Goal: Task Accomplishment & Management: Use online tool/utility

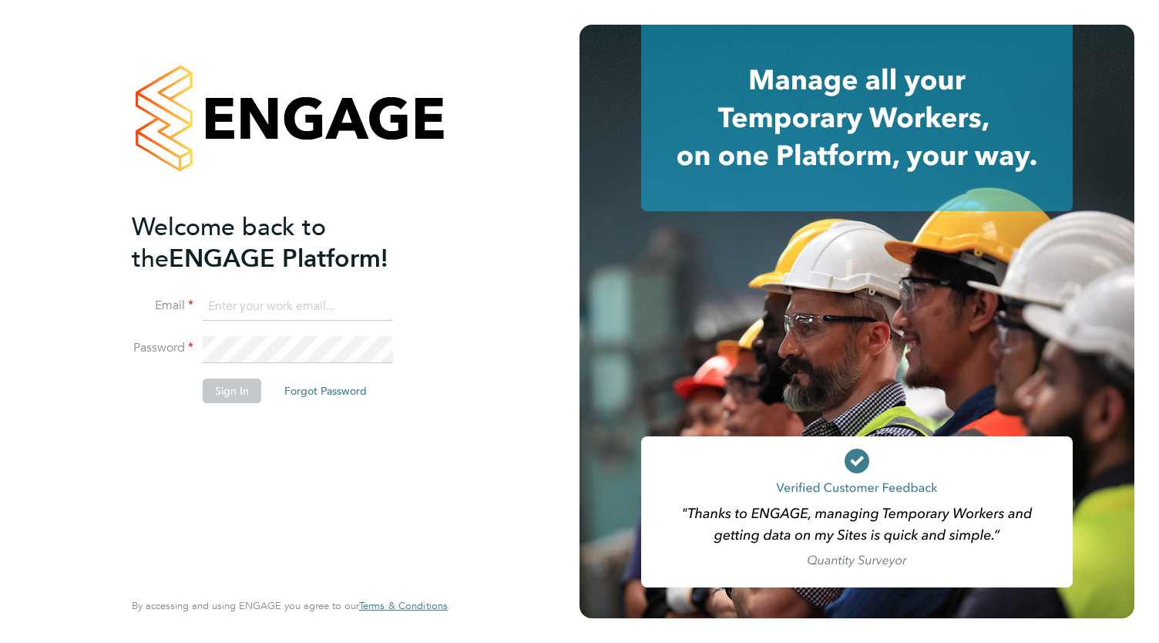
type input "nfolarin@gmail.com"
click at [231, 395] on button "Sign In" at bounding box center [232, 390] width 59 height 25
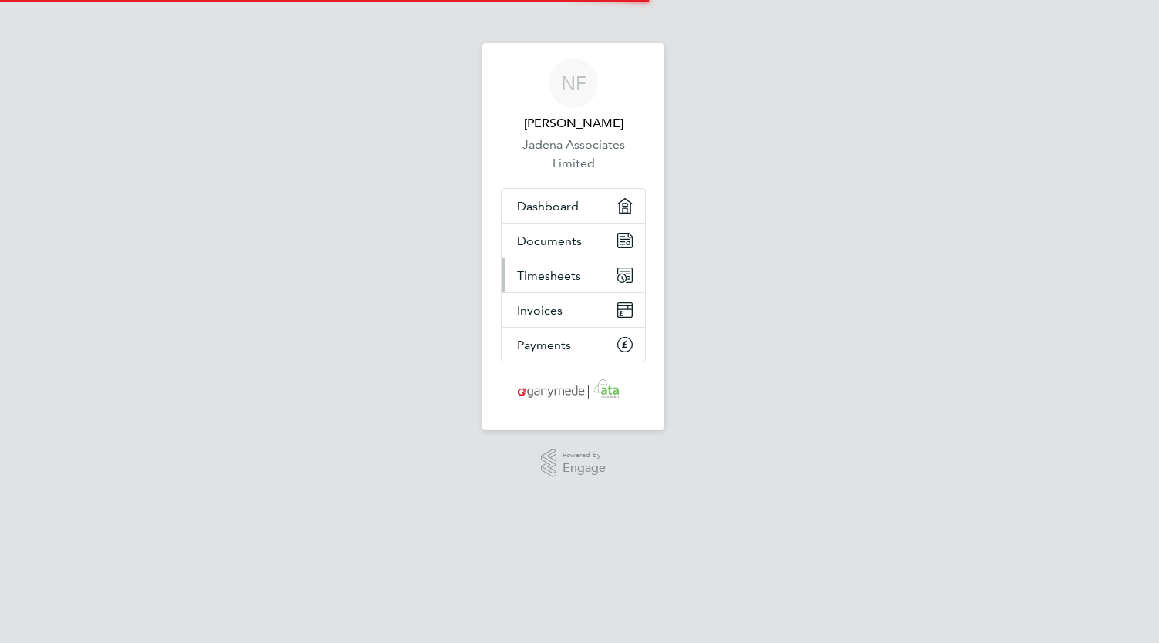
click at [570, 274] on span "Timesheets" at bounding box center [549, 275] width 64 height 15
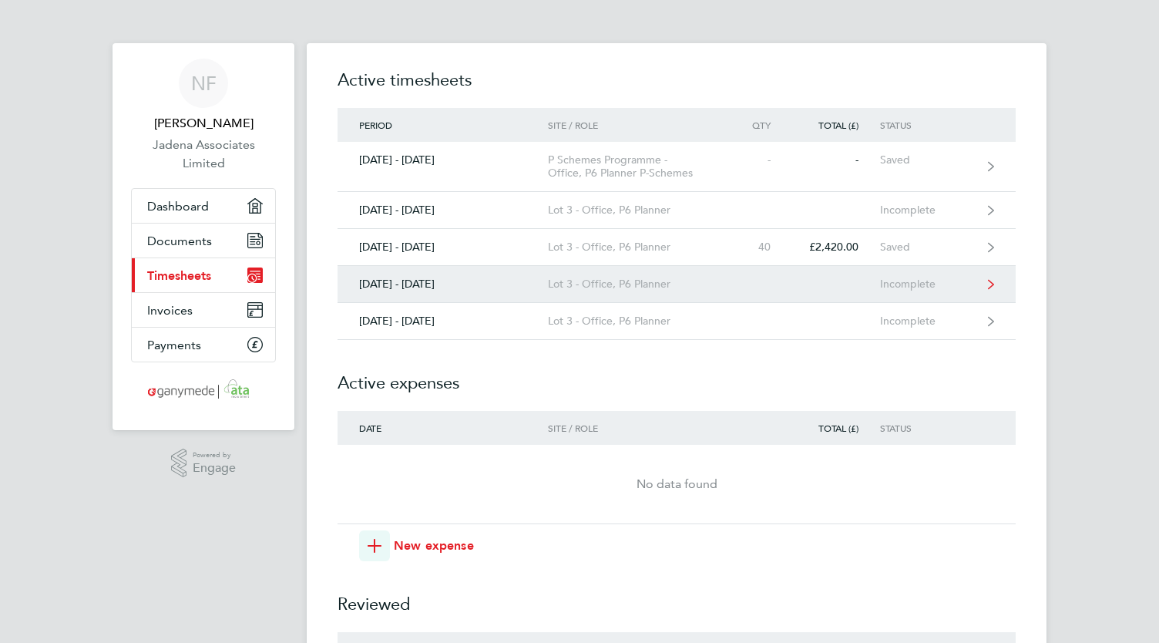
click at [667, 280] on div "Lot 3 - Office, P6 Planner" at bounding box center [636, 283] width 176 height 13
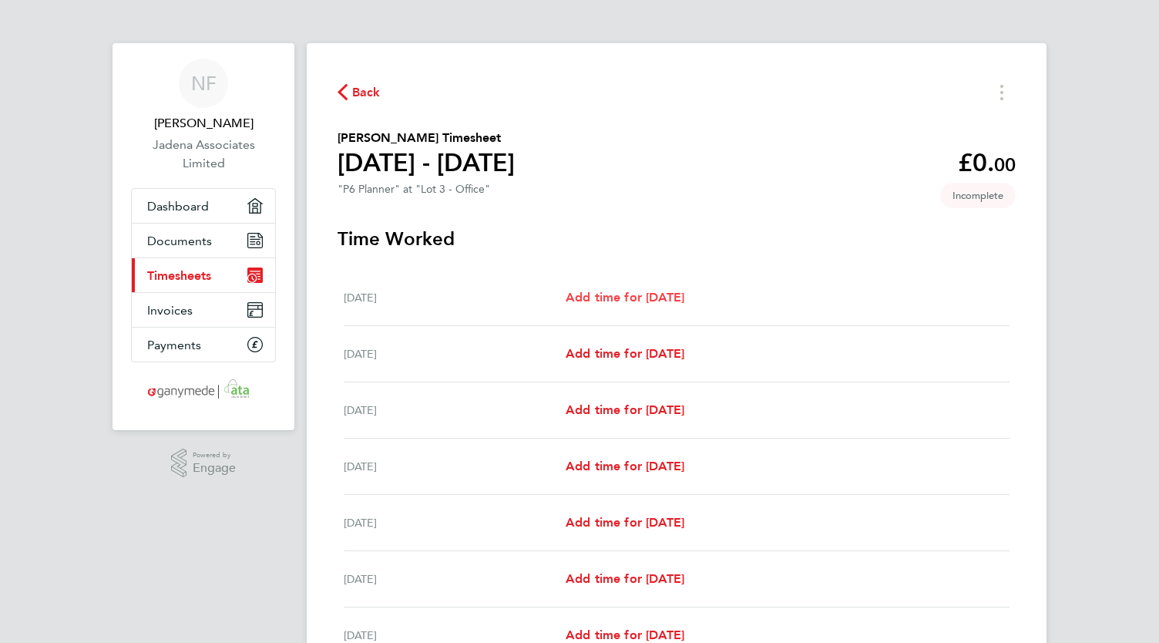
click at [671, 297] on span "Add time for [DATE]" at bounding box center [625, 297] width 119 height 15
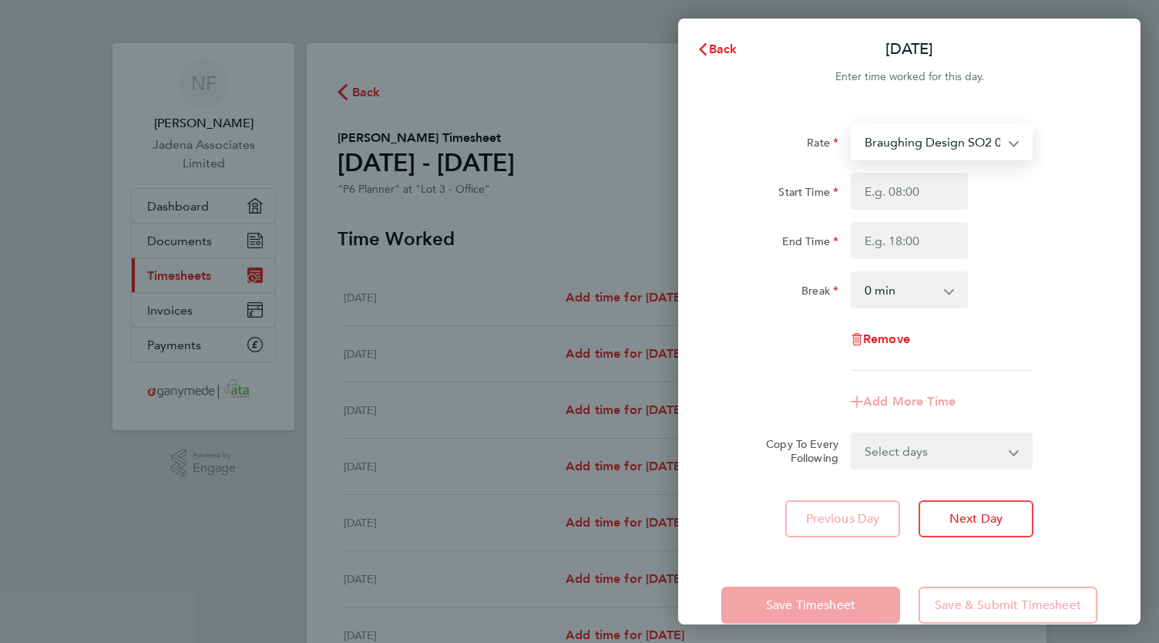
click at [956, 141] on select "Braughing Design SO2 03-L718.01-E 9200109330P - 60.50 Clavering Design SO2 - 03…" at bounding box center [932, 142] width 160 height 34
